Goal: Task Accomplishment & Management: Manage account settings

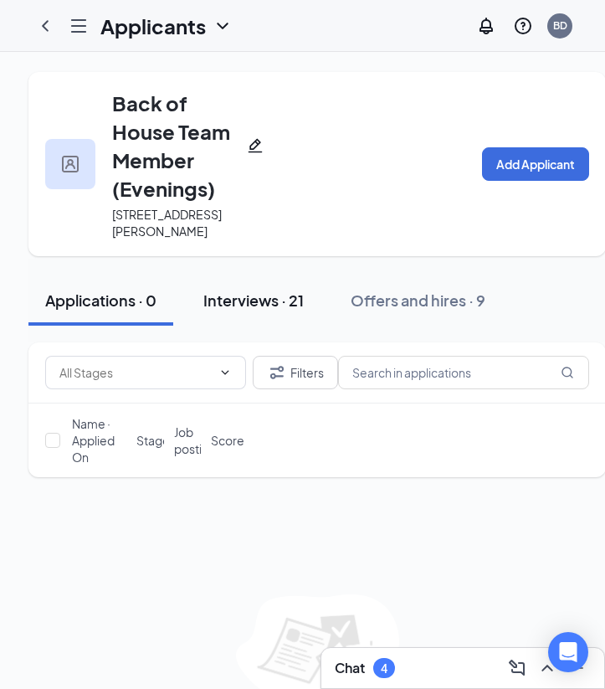
click at [270, 304] on div "Interviews · 21" at bounding box center [253, 300] width 100 height 21
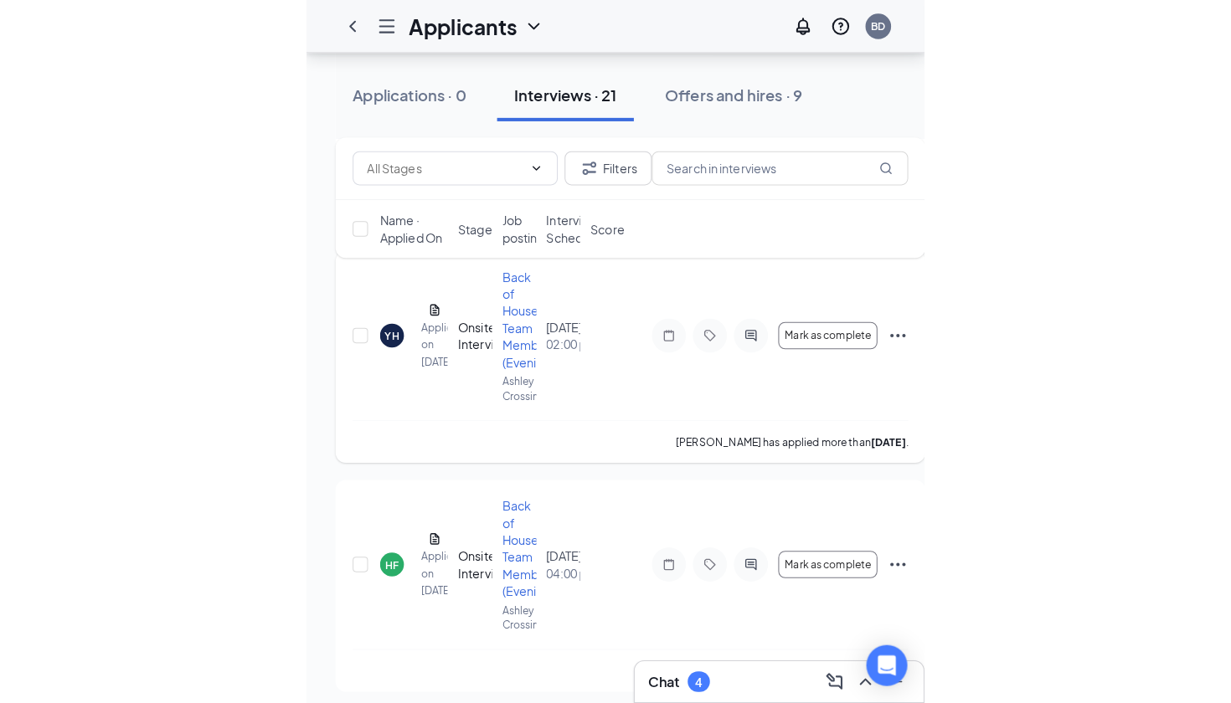
scroll to position [1130, 0]
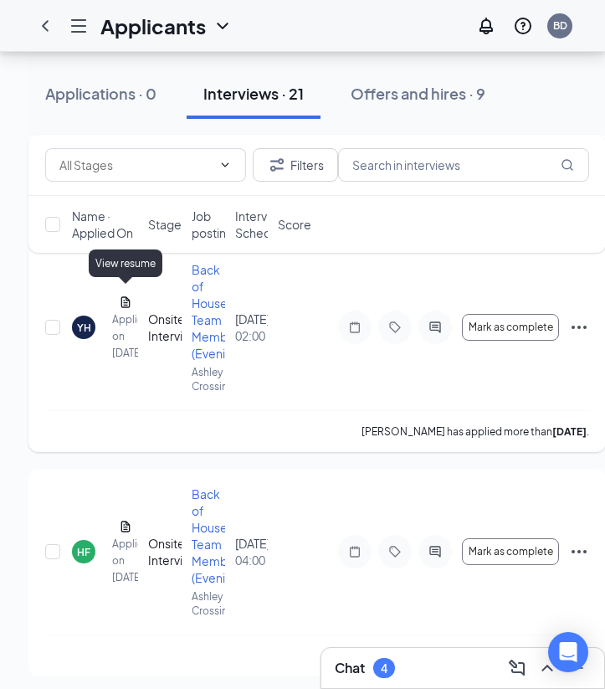
click at [126, 296] on icon "Document" at bounding box center [125, 302] width 13 height 13
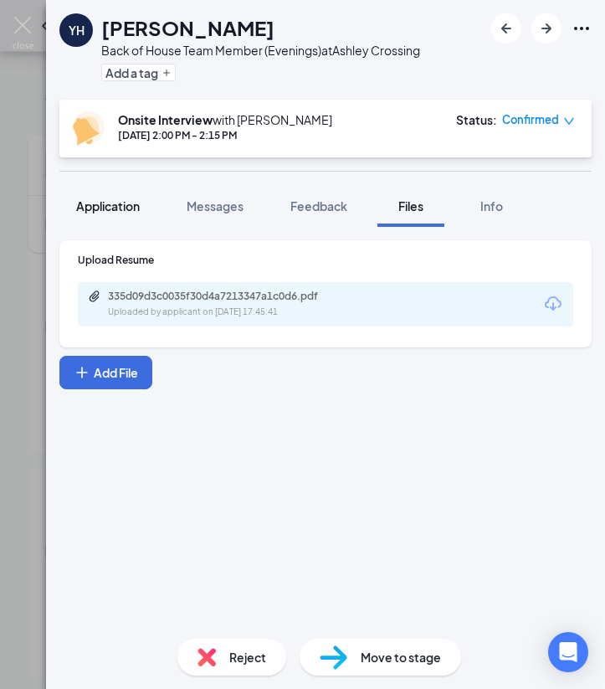
click at [124, 205] on span "Application" at bounding box center [108, 205] width 64 height 15
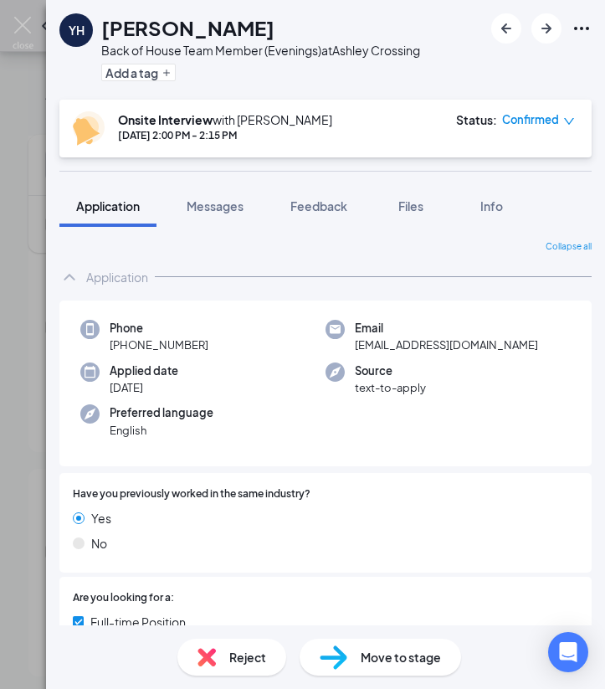
click at [99, 473] on div "Have you previously worked in the same industry? Yes No" at bounding box center [325, 523] width 532 height 100
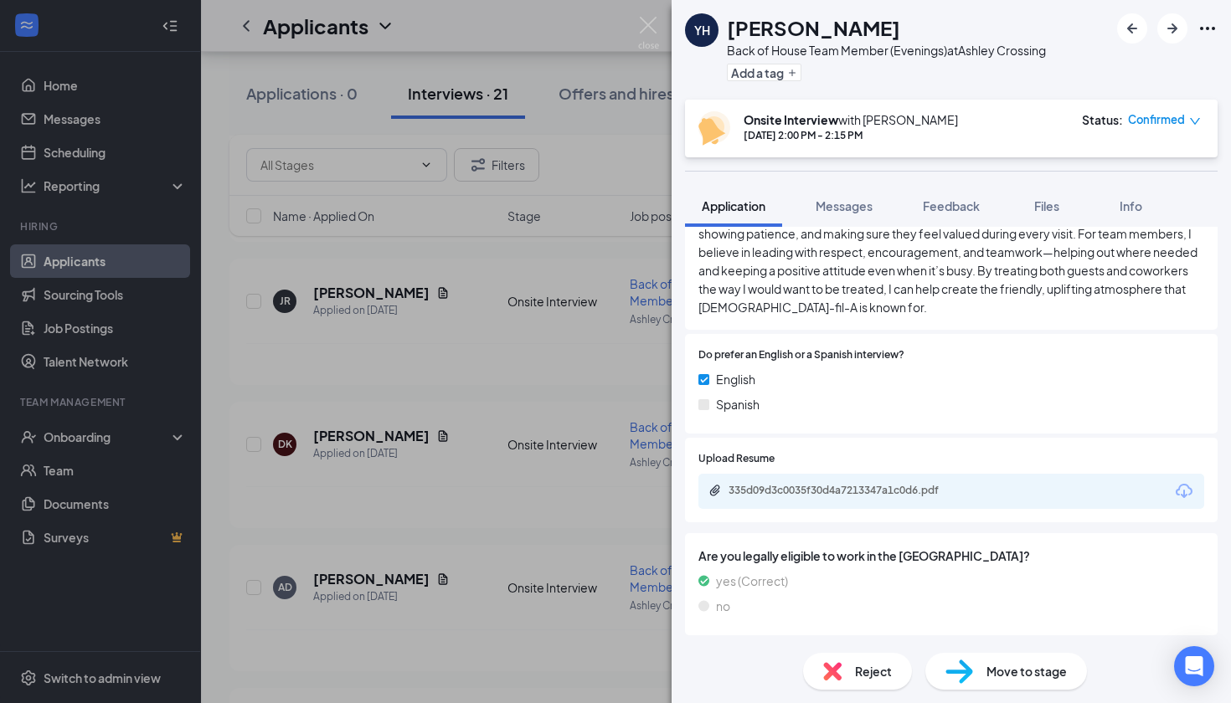
scroll to position [1559, 0]
click at [604, 485] on div "335d09d3c0035f30d4a7213347a1c0d6.pdf" at bounding box center [845, 490] width 234 height 13
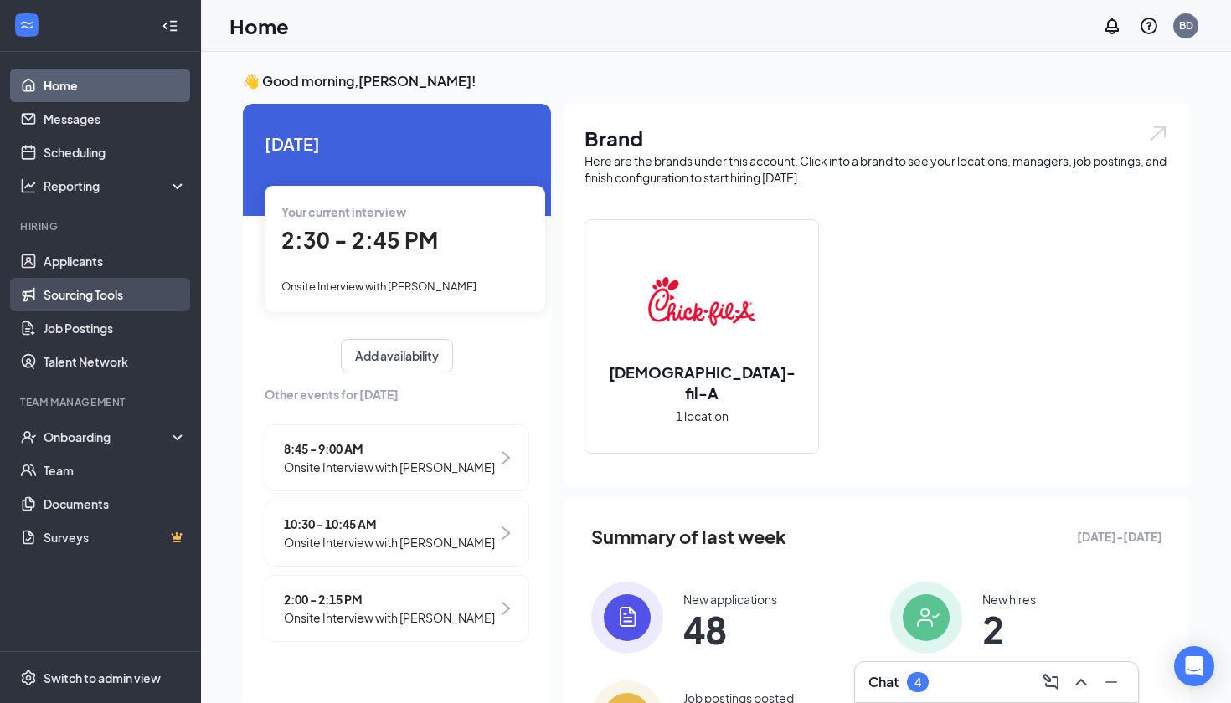
click at [90, 288] on link "Sourcing Tools" at bounding box center [115, 294] width 143 height 33
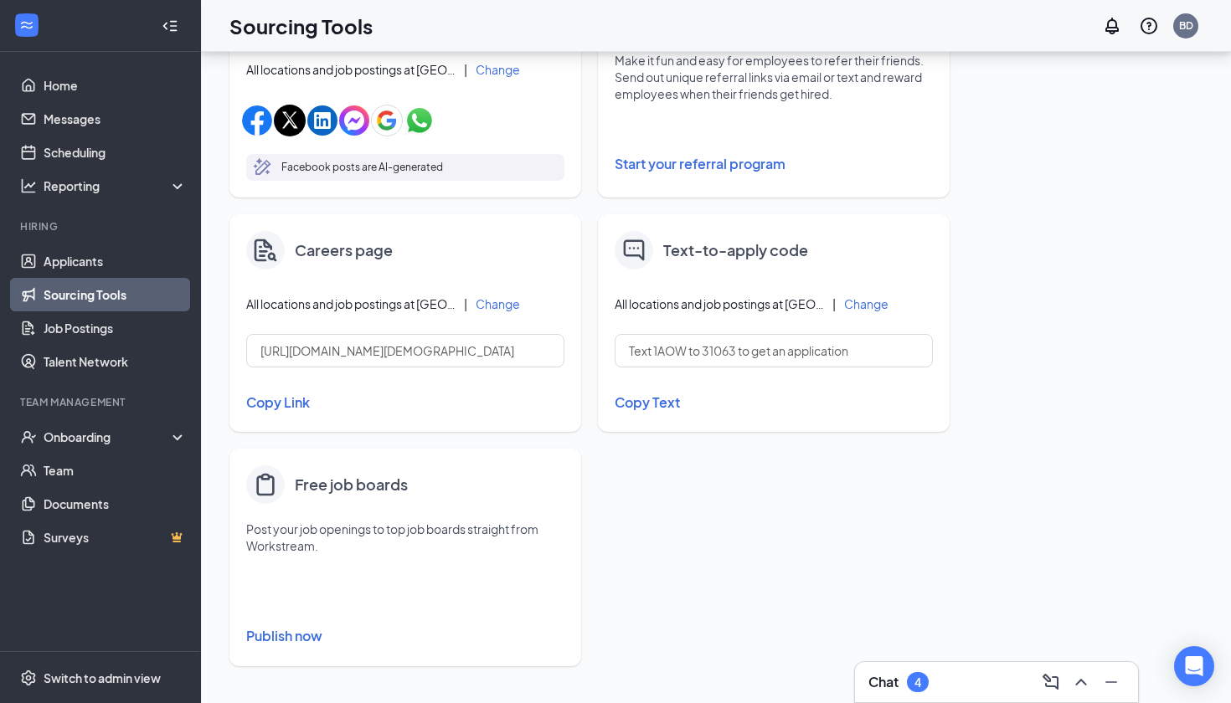
scroll to position [604, 0]
click at [495, 310] on button "Change" at bounding box center [498, 304] width 44 height 12
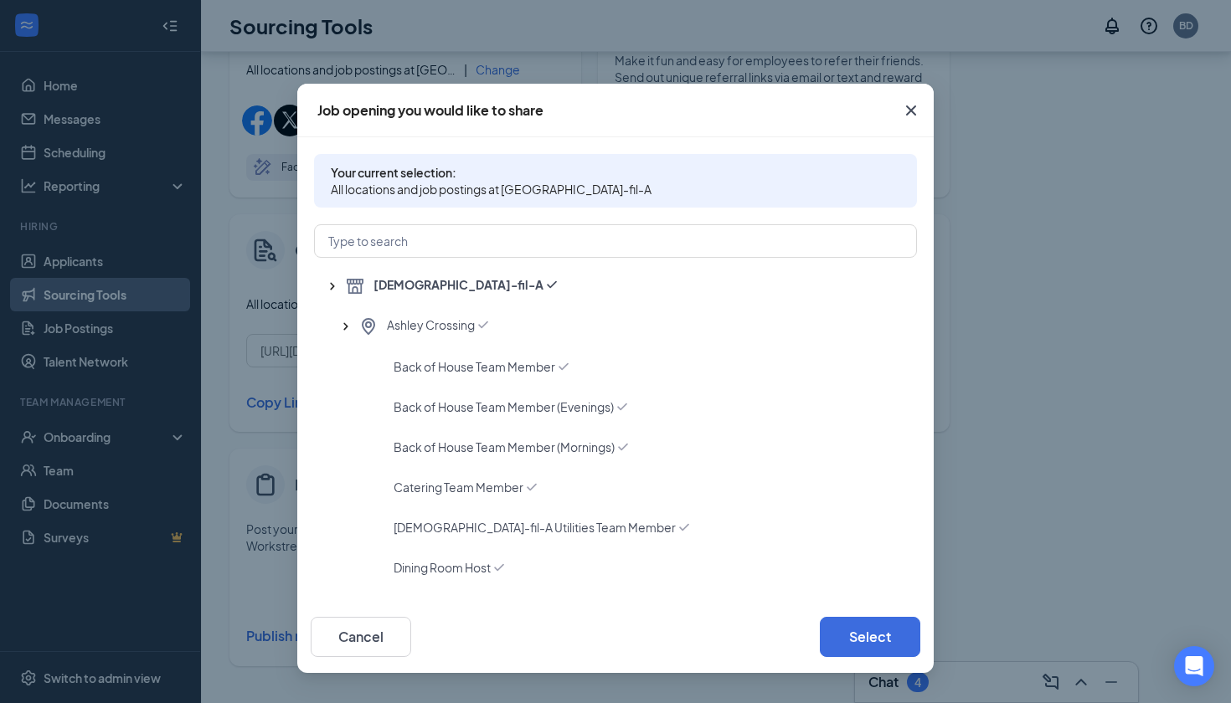
scroll to position [0, 0]
click at [909, 102] on icon "Cross" at bounding box center [911, 110] width 20 height 20
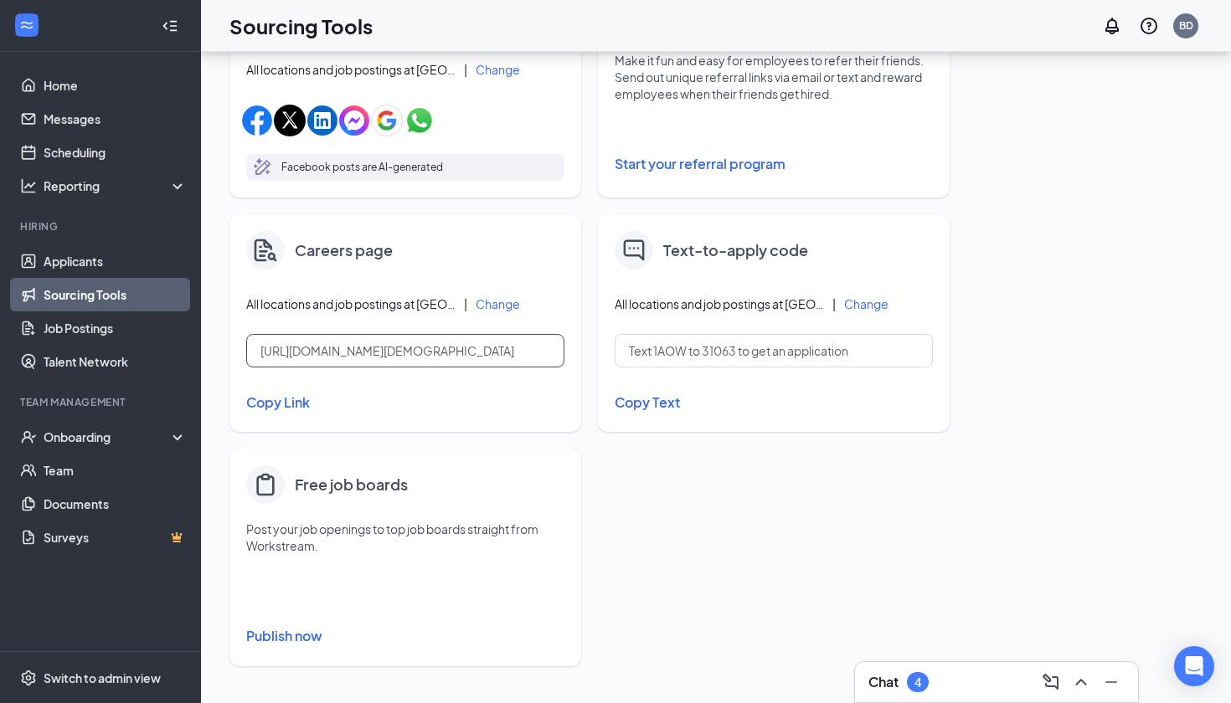
click at [477, 348] on input "https://j.wrkstrm.us/35bb305a/chick-fil-a" at bounding box center [405, 350] width 318 height 33
click at [445, 351] on input "https://j.wrkstrm.us/35bb305a/chick-fil-a" at bounding box center [405, 350] width 318 height 33
click at [429, 393] on button "Copy Link" at bounding box center [405, 402] width 318 height 28
click at [371, 389] on button "Copied" at bounding box center [405, 402] width 318 height 28
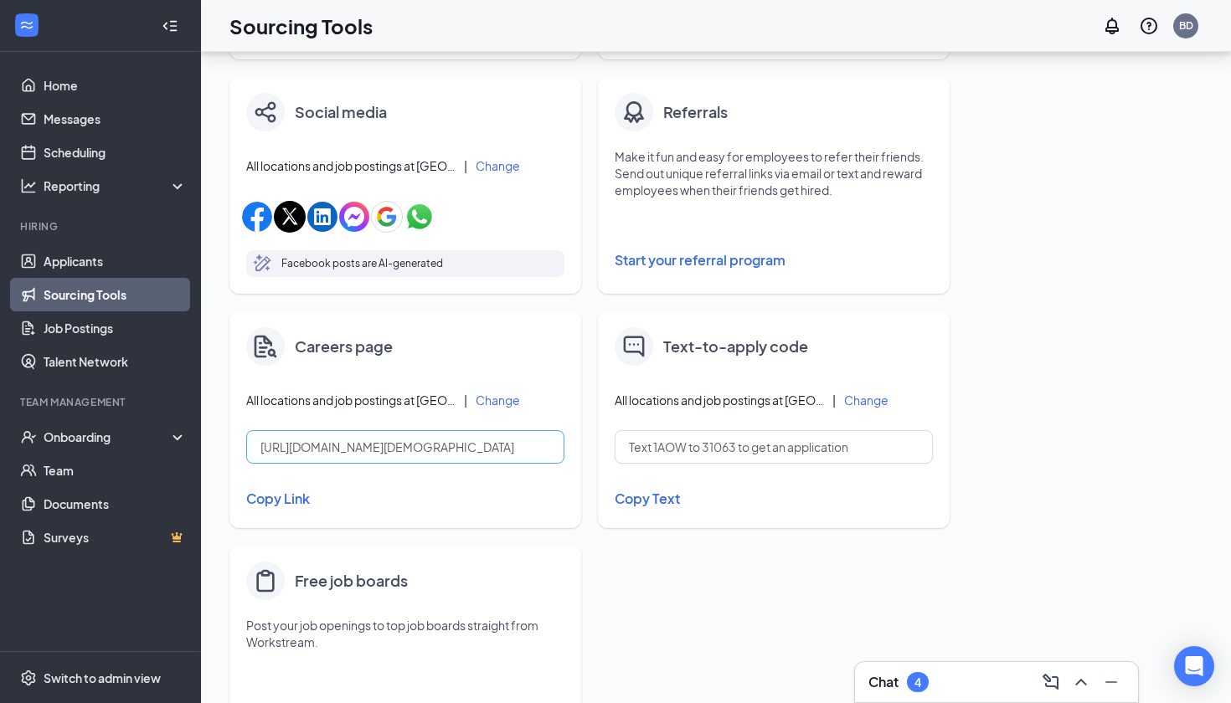
scroll to position [507, 0]
click at [286, 503] on button "Copy Link" at bounding box center [405, 500] width 318 height 28
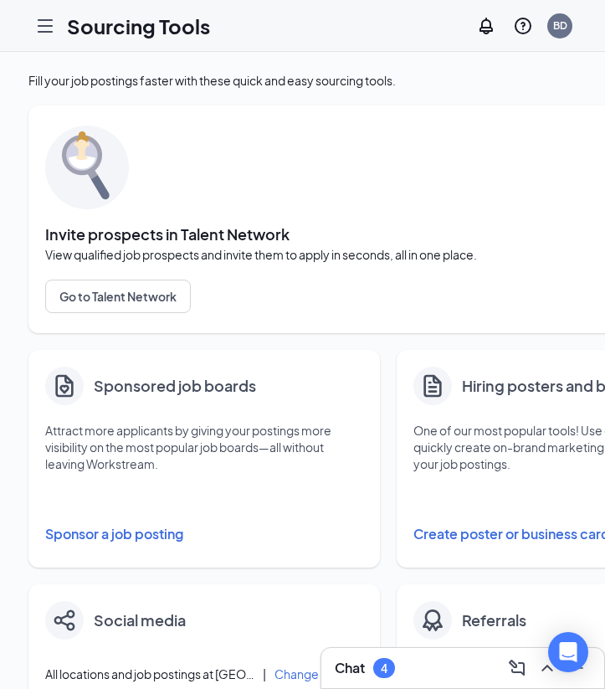
scroll to position [0, 0]
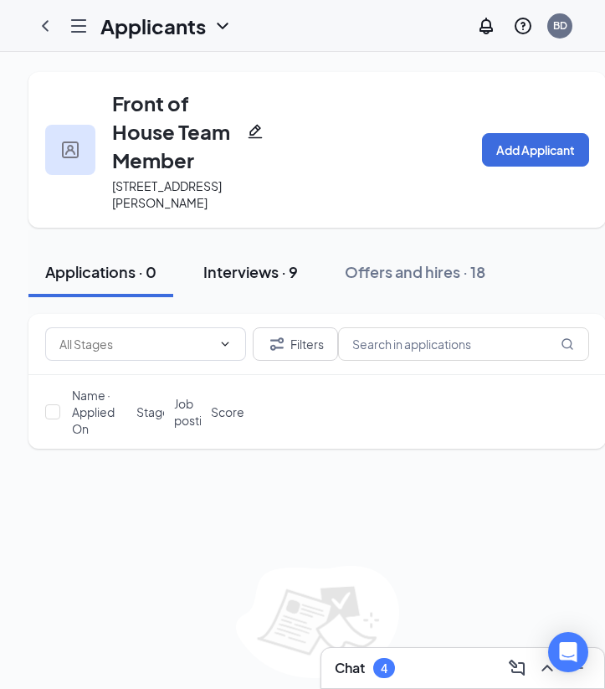
click at [257, 289] on button "Interviews · 9" at bounding box center [251, 272] width 128 height 50
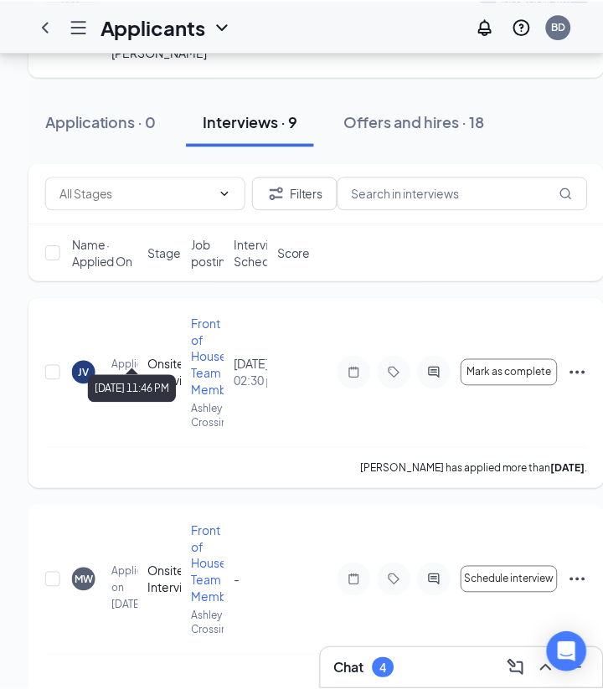
scroll to position [152, 0]
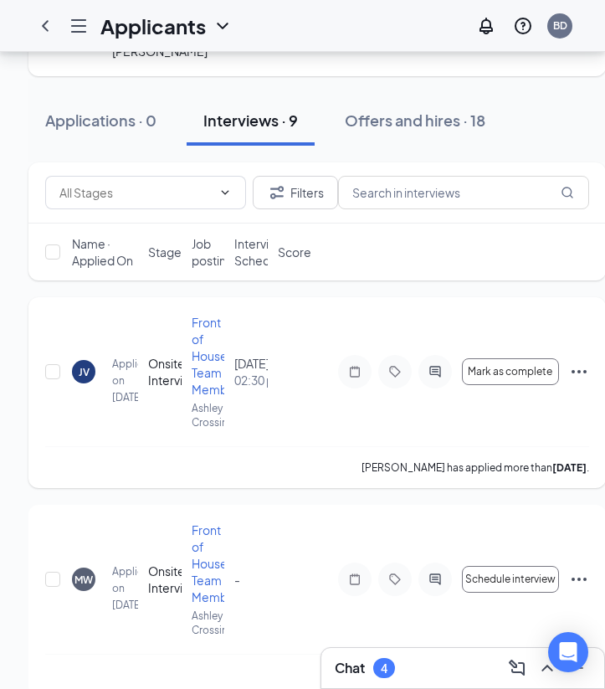
click at [93, 443] on div "JV Joanna Vasquez Applied on Aug 12 Onsite Interview Front of House Team Member…" at bounding box center [317, 380] width 544 height 132
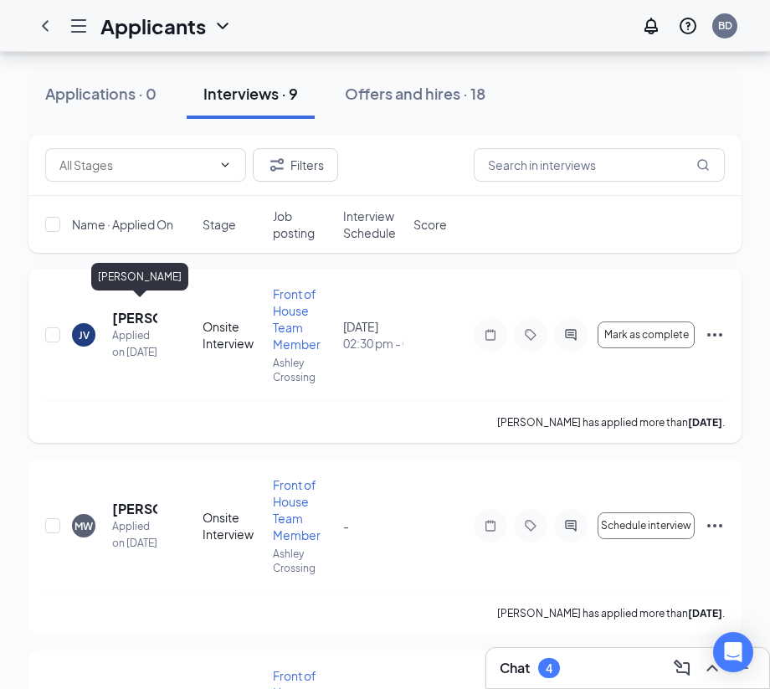
click at [123, 311] on h5 "[PERSON_NAME]" at bounding box center [134, 318] width 45 height 18
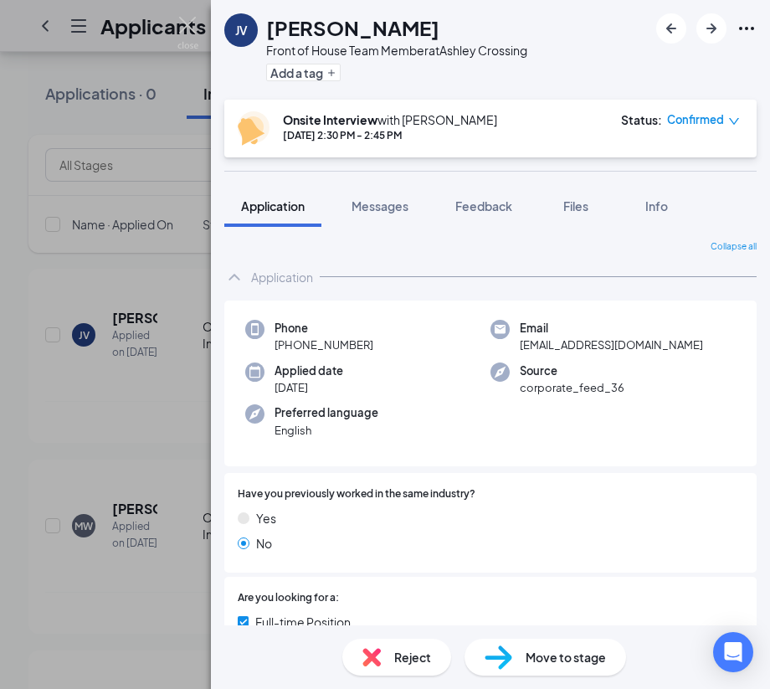
click at [13, 306] on div "JV Joanna Vasquez Front of House Team Member at Ashley Crossing Add a tag Onsit…" at bounding box center [385, 344] width 770 height 689
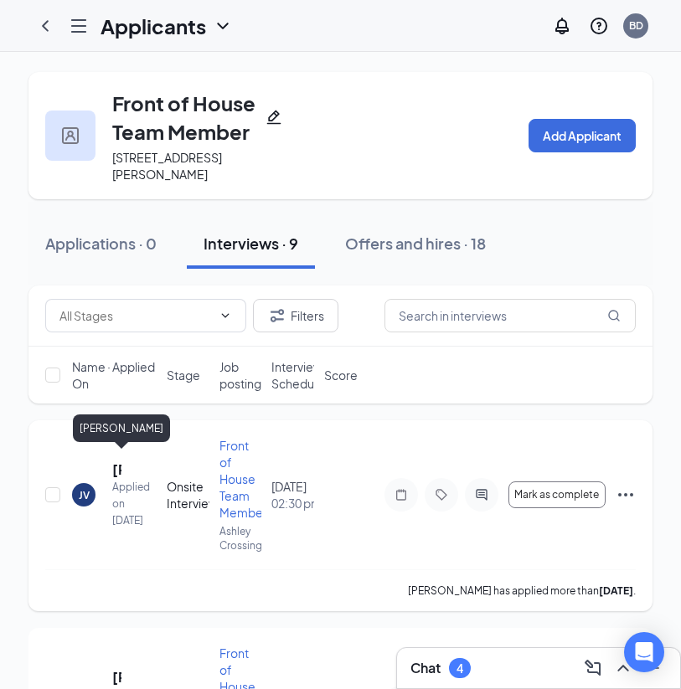
click at [113, 460] on h5 "[PERSON_NAME]" at bounding box center [116, 469] width 9 height 18
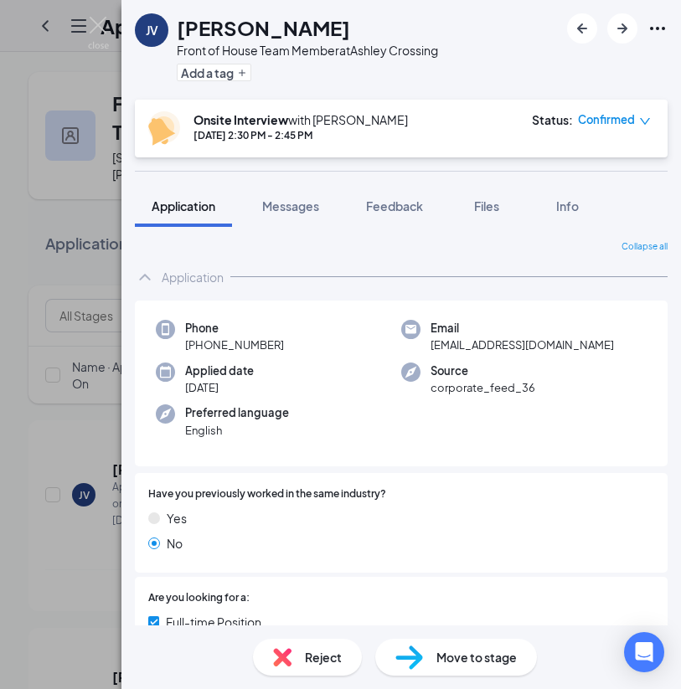
click at [126, 7] on div "JV [PERSON_NAME] Front of House Team Member at [GEOGRAPHIC_DATA] Add a tag" at bounding box center [400, 50] width 559 height 100
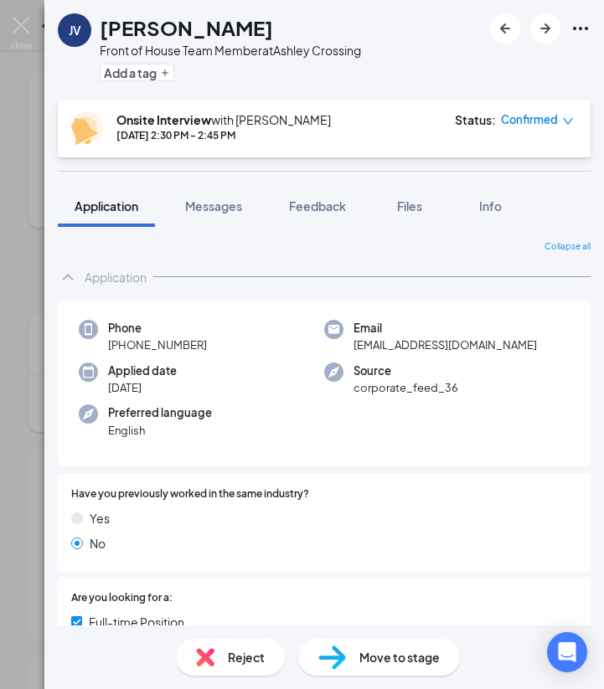
click at [50, 9] on div "JV [PERSON_NAME] Front of House Team Member at [GEOGRAPHIC_DATA] Add a tag" at bounding box center [323, 50] width 559 height 100
click at [50, 10] on div "JV [PERSON_NAME] Front of House Team Member at [GEOGRAPHIC_DATA] Add a tag" at bounding box center [323, 50] width 559 height 100
